Goal: Find specific page/section: Find specific page/section

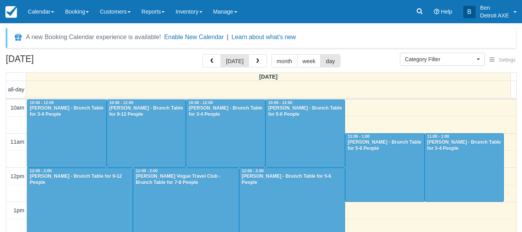
select select
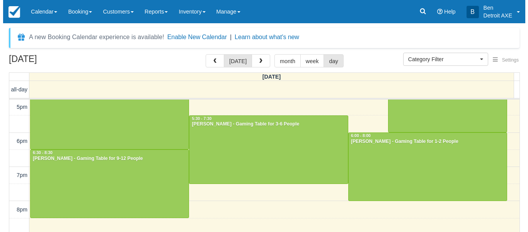
scroll to position [241, 0]
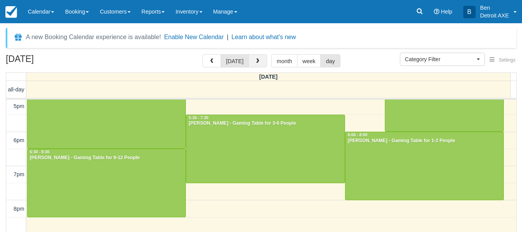
click at [255, 62] on span "button" at bounding box center [257, 60] width 5 height 5
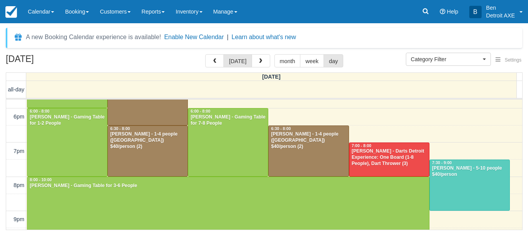
scroll to position [197, 0]
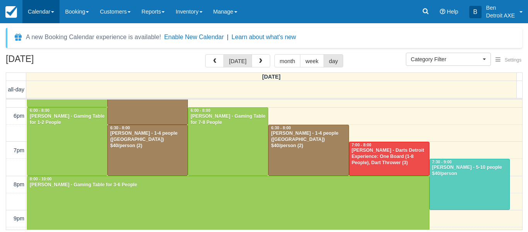
click at [44, 4] on link "Calendar" at bounding box center [40, 11] width 37 height 23
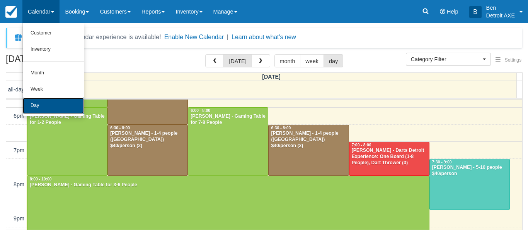
click at [30, 107] on link "Day" at bounding box center [53, 105] width 61 height 16
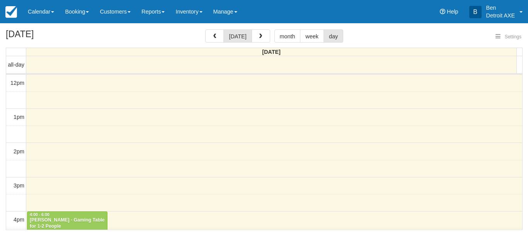
select select
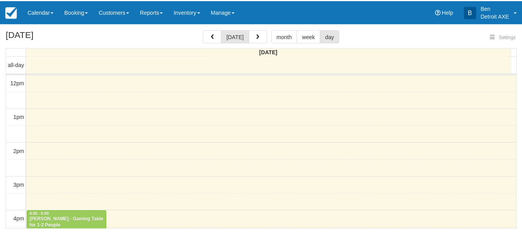
scroll to position [238, 0]
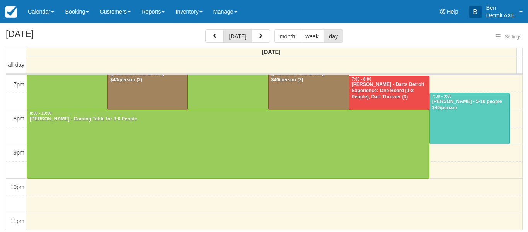
select select
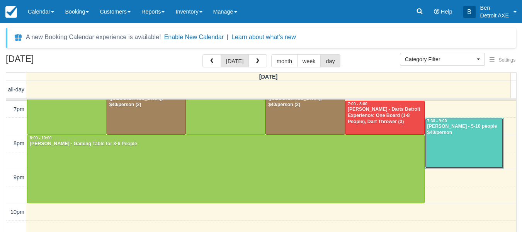
click at [474, 150] on div at bounding box center [464, 143] width 79 height 51
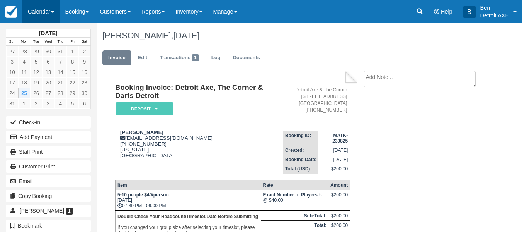
click at [47, 15] on link "Calendar" at bounding box center [40, 11] width 37 height 23
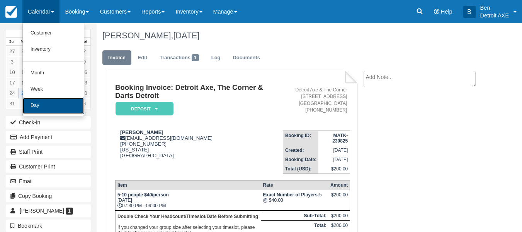
click at [40, 105] on link "Day" at bounding box center [53, 105] width 61 height 16
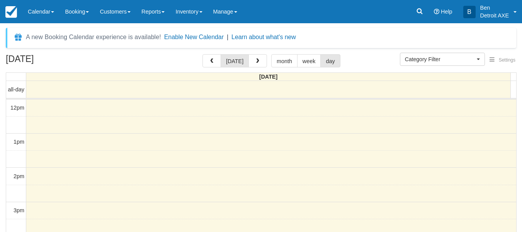
select select
